Goal: Check status: Check status

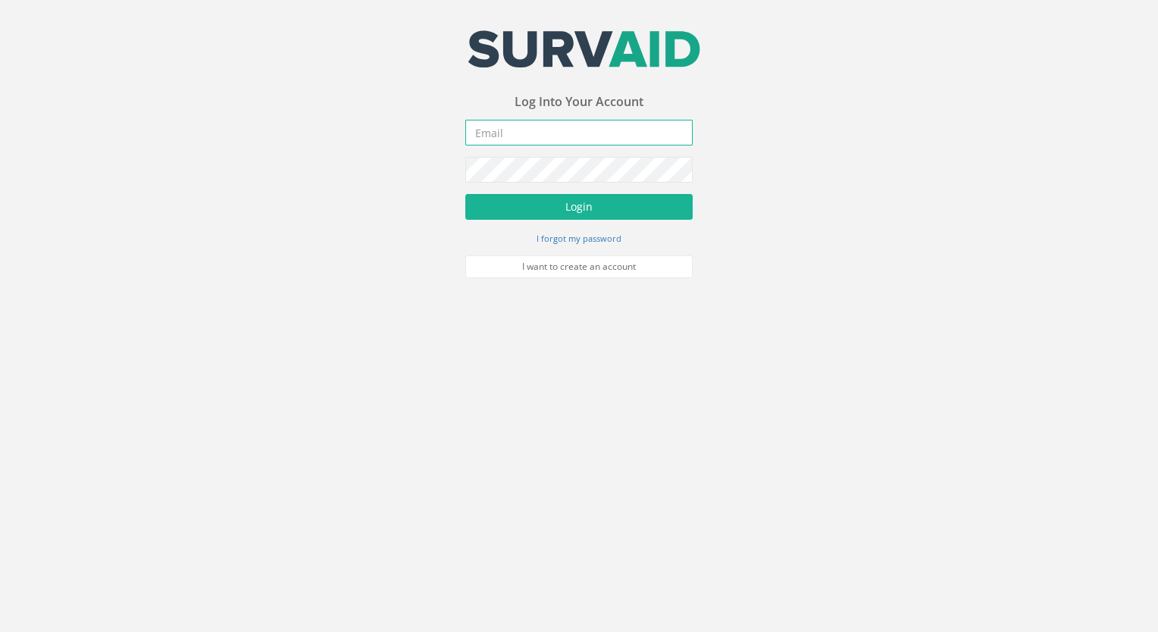
click at [511, 138] on input "email" at bounding box center [578, 133] width 227 height 26
type input "[EMAIL_ADDRESS][DOMAIN_NAME]"
click at [465, 194] on button "Login" at bounding box center [578, 207] width 227 height 26
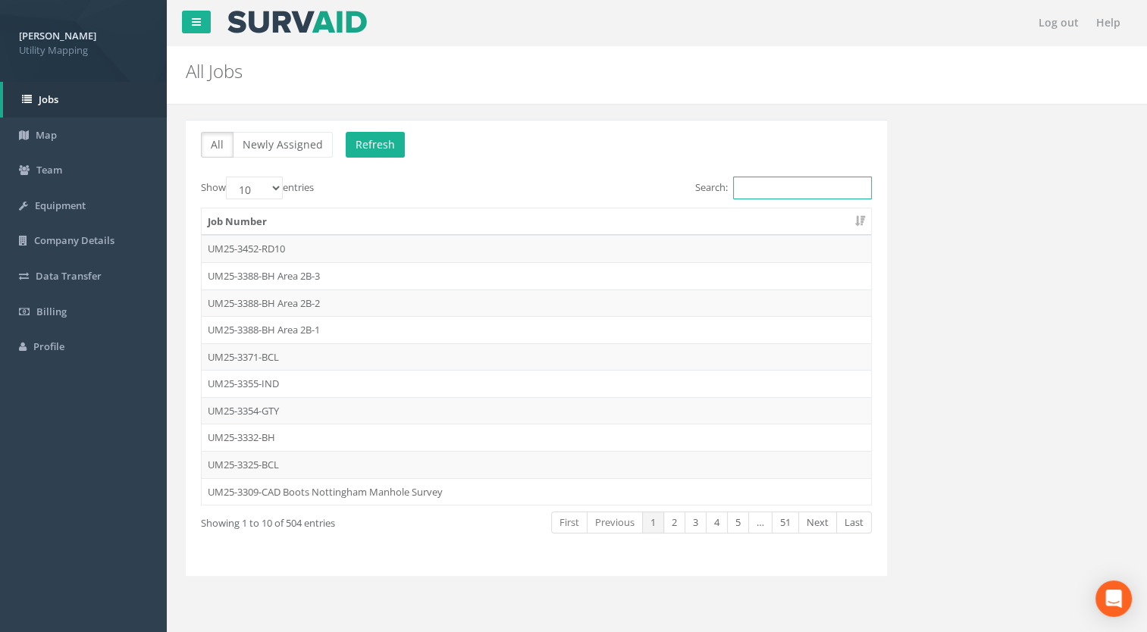
click at [790, 187] on input "Search:" at bounding box center [802, 188] width 139 height 23
click at [280, 254] on td "UM25-3452-RD10" at bounding box center [536, 248] width 669 height 27
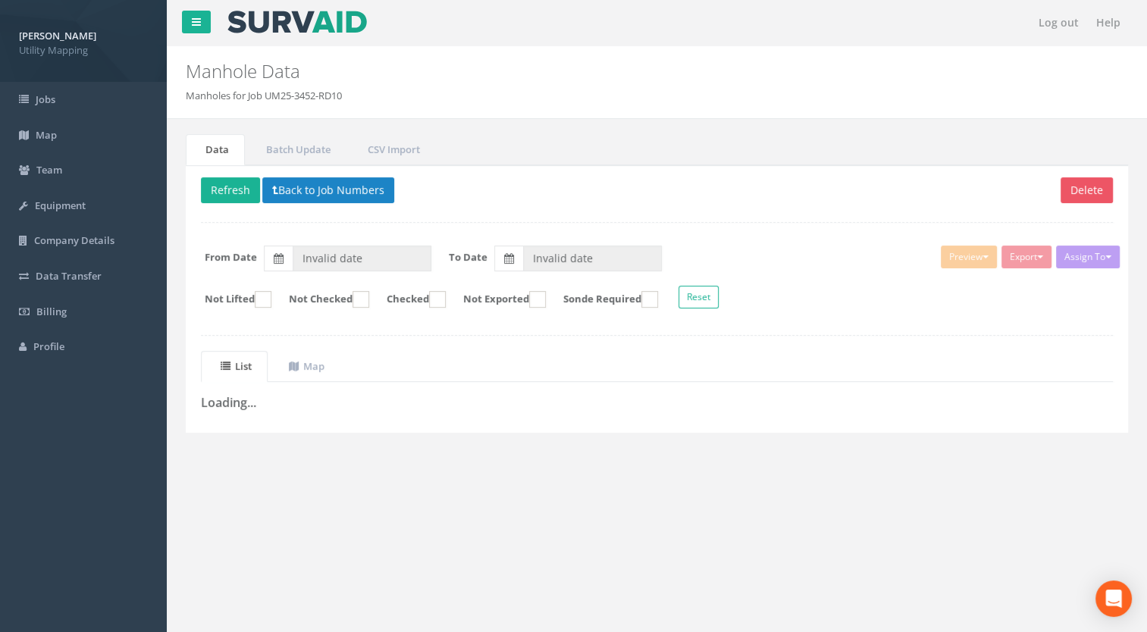
type input "[DATE]"
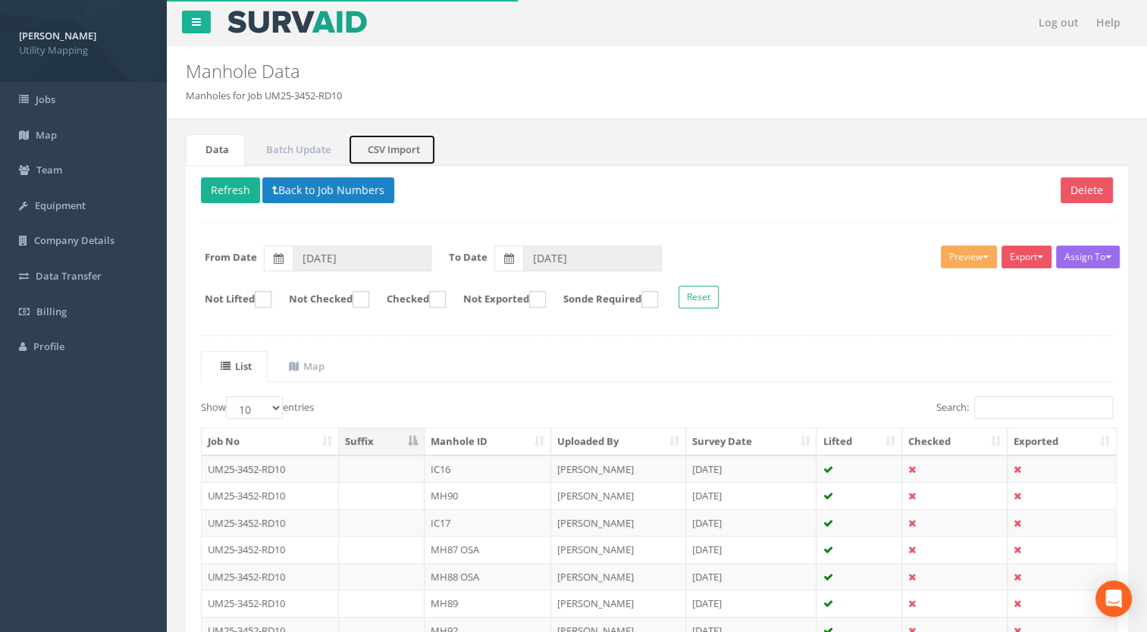
click at [381, 147] on link "CSV Import" at bounding box center [392, 149] width 88 height 31
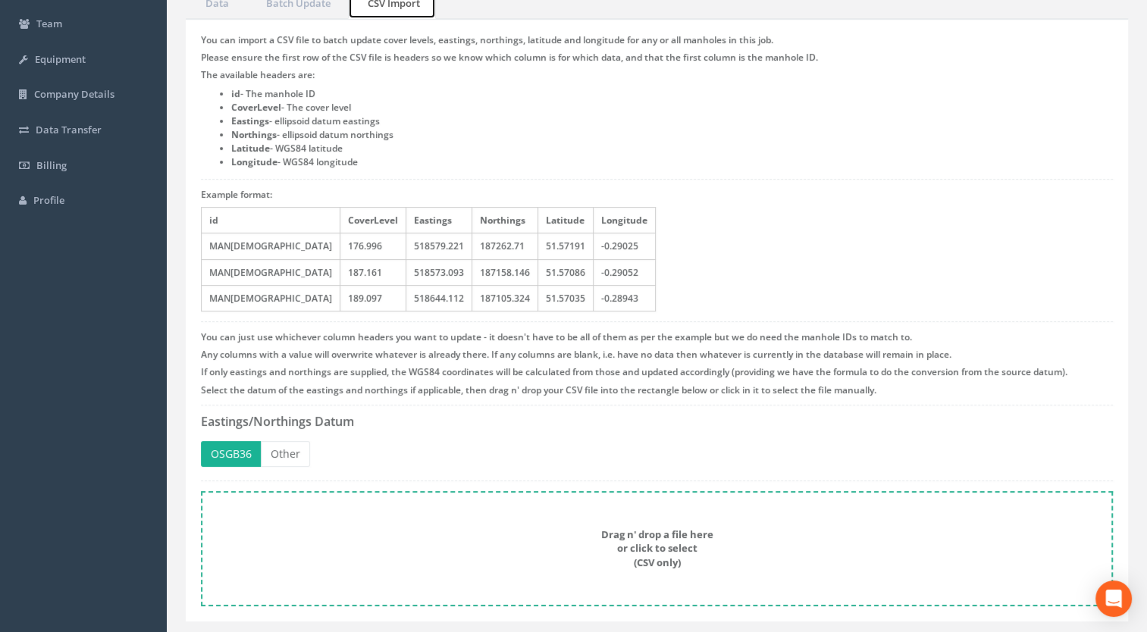
scroll to position [183, 0]
